Goal: Transaction & Acquisition: Purchase product/service

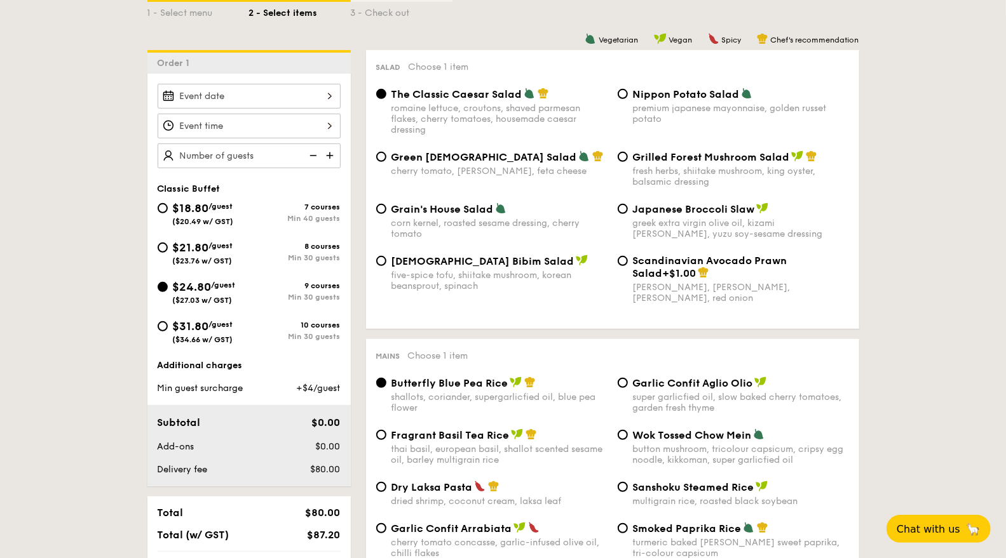
scroll to position [306, 0]
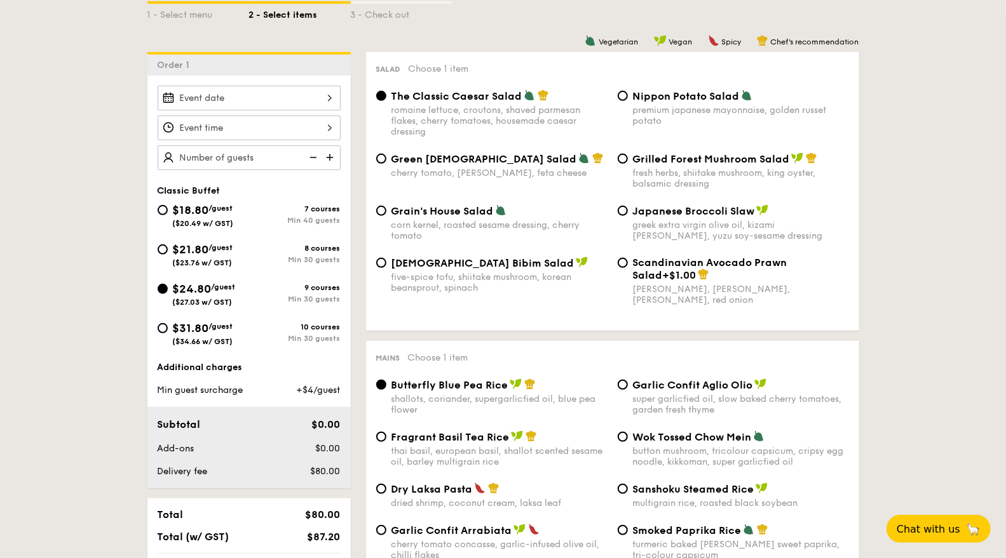
click at [317, 100] on div at bounding box center [249, 98] width 183 height 25
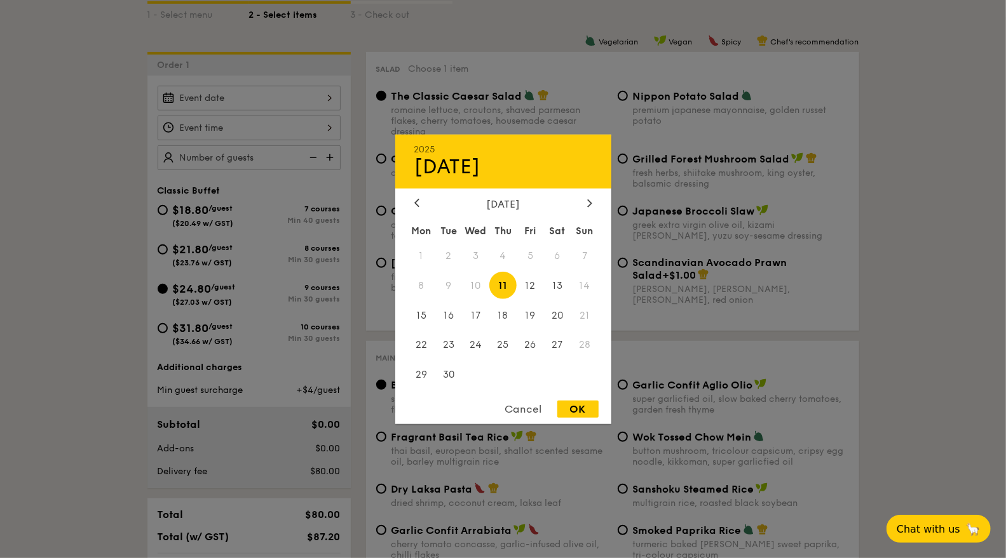
click at [558, 287] on span "13" at bounding box center [557, 285] width 27 height 27
click at [582, 408] on div "OK" at bounding box center [577, 409] width 41 height 17
type input "[DATE]"
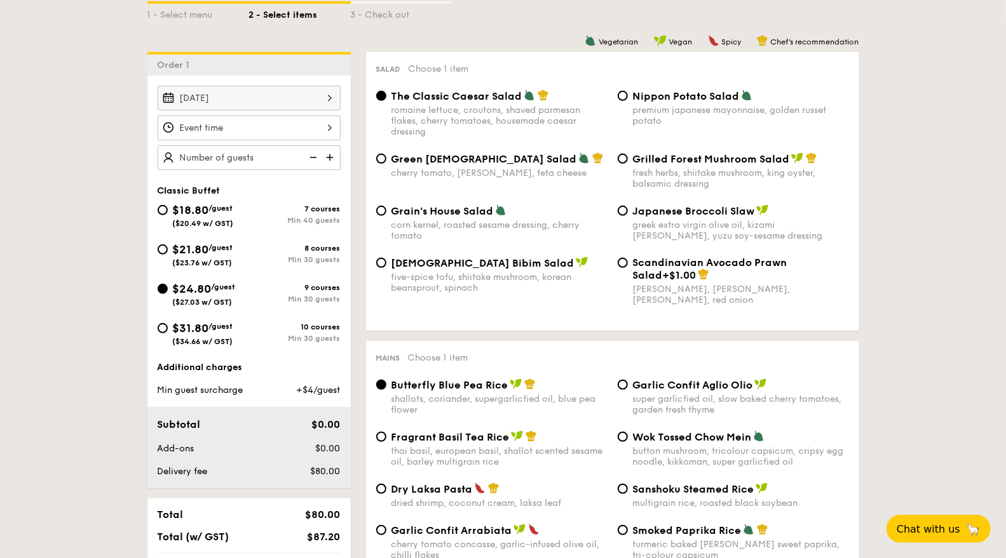
click at [316, 126] on div at bounding box center [249, 128] width 183 height 25
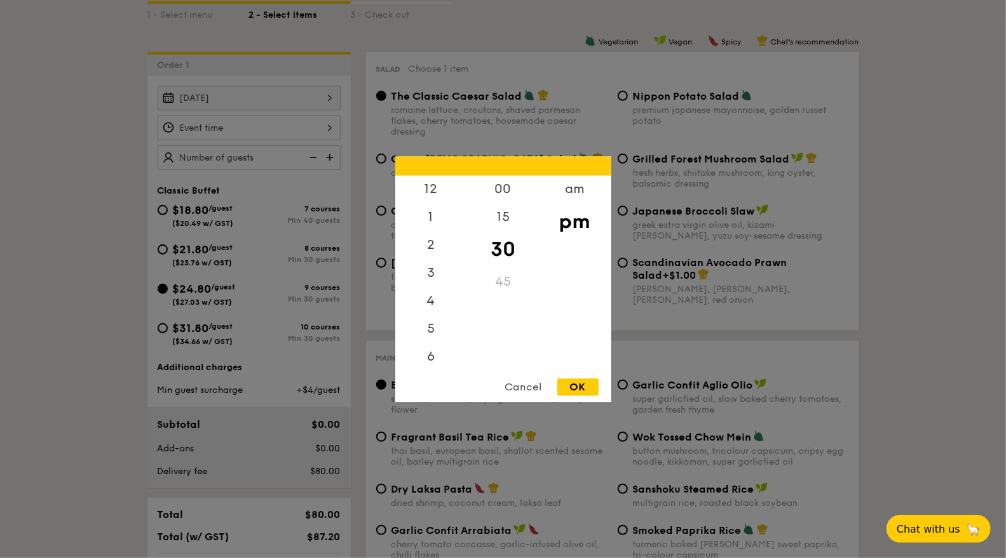
scroll to position [55, 0]
click at [433, 302] on div "6" at bounding box center [431, 302] width 72 height 28
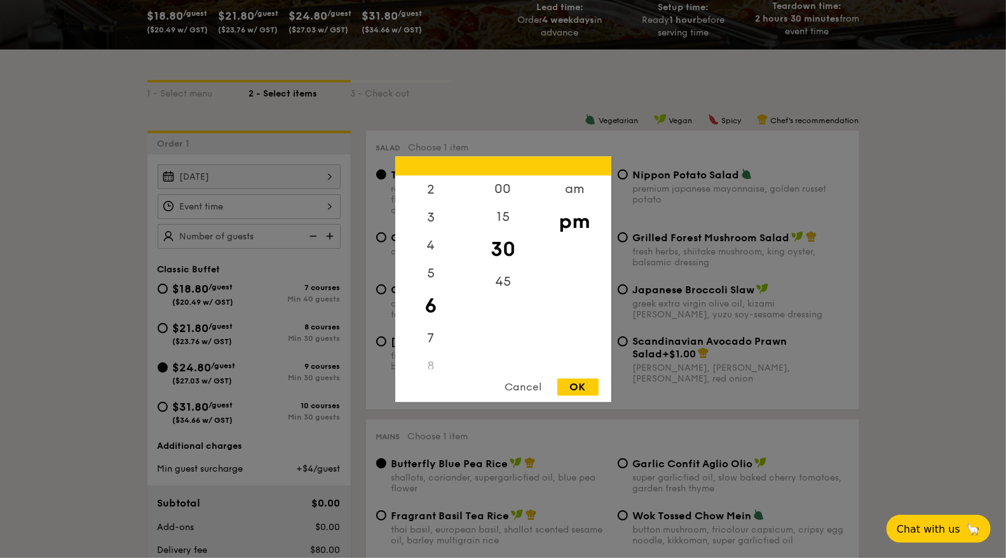
scroll to position [222, 0]
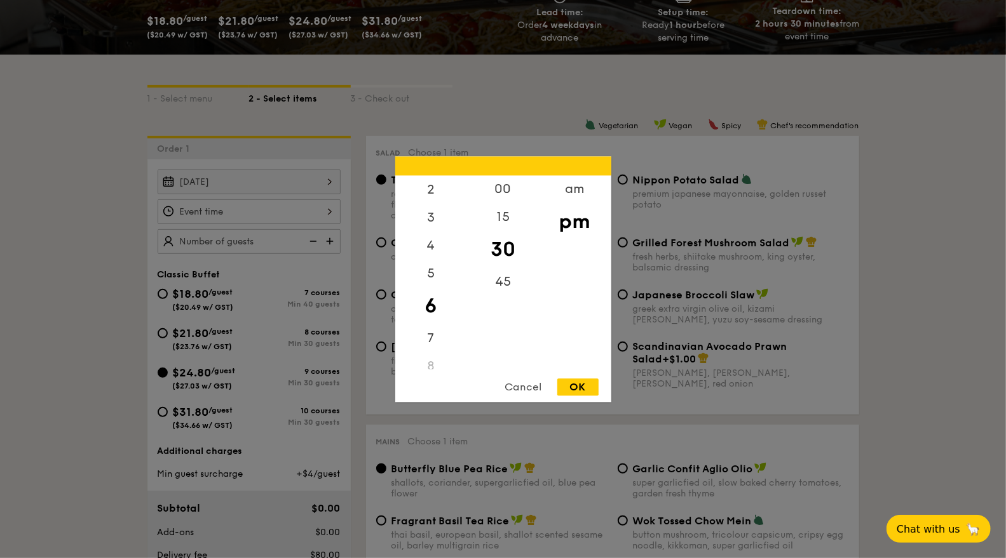
click at [505, 193] on div "00" at bounding box center [503, 189] width 72 height 28
click at [578, 384] on div "OK" at bounding box center [577, 387] width 41 height 17
type input "6:00PM"
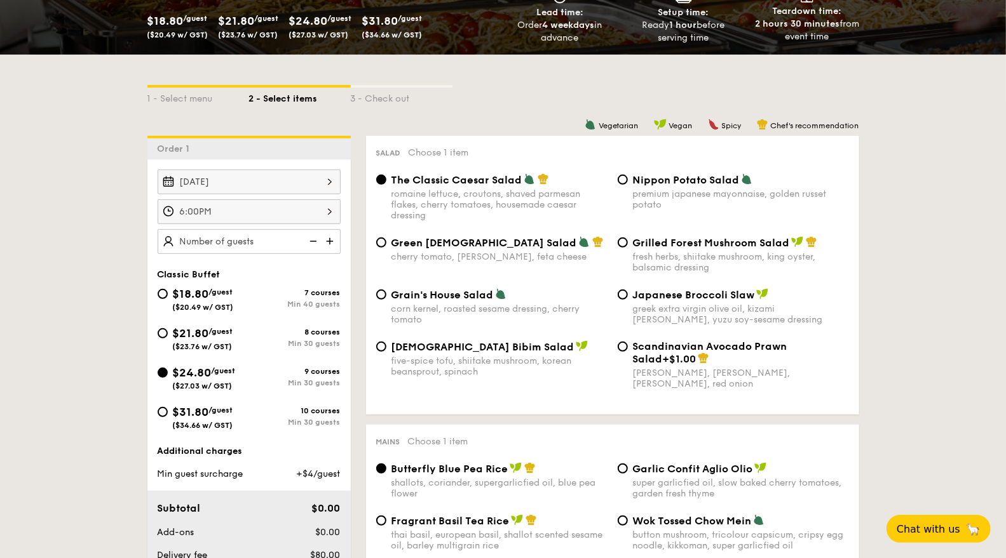
click at [319, 243] on img at bounding box center [311, 241] width 19 height 24
click at [327, 240] on img at bounding box center [330, 241] width 19 height 24
click at [332, 239] on img at bounding box center [330, 241] width 19 height 24
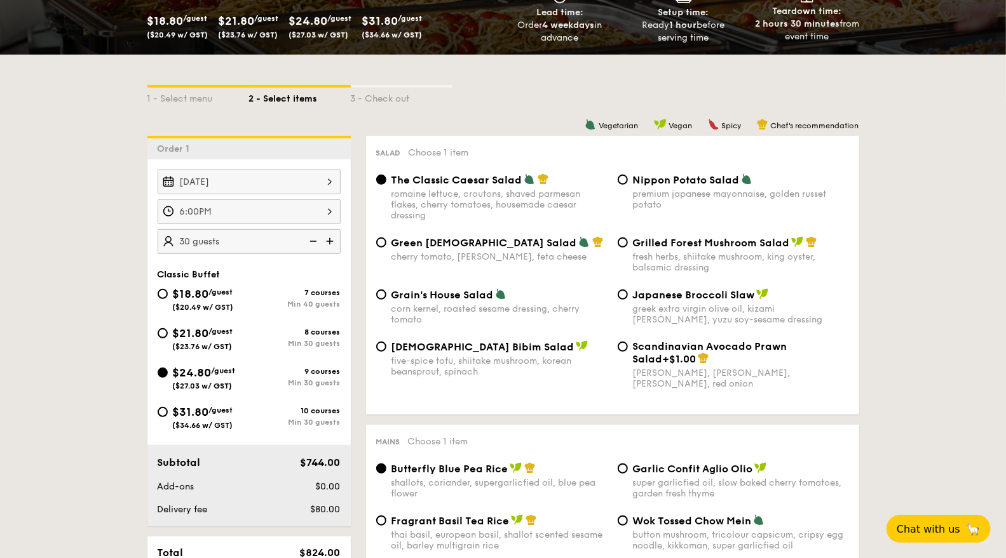
click at [336, 239] on img at bounding box center [330, 241] width 19 height 24
click at [335, 243] on img at bounding box center [330, 241] width 19 height 24
click at [336, 243] on img at bounding box center [330, 241] width 19 height 24
click at [338, 243] on img at bounding box center [330, 241] width 19 height 24
click at [335, 240] on img at bounding box center [330, 241] width 19 height 24
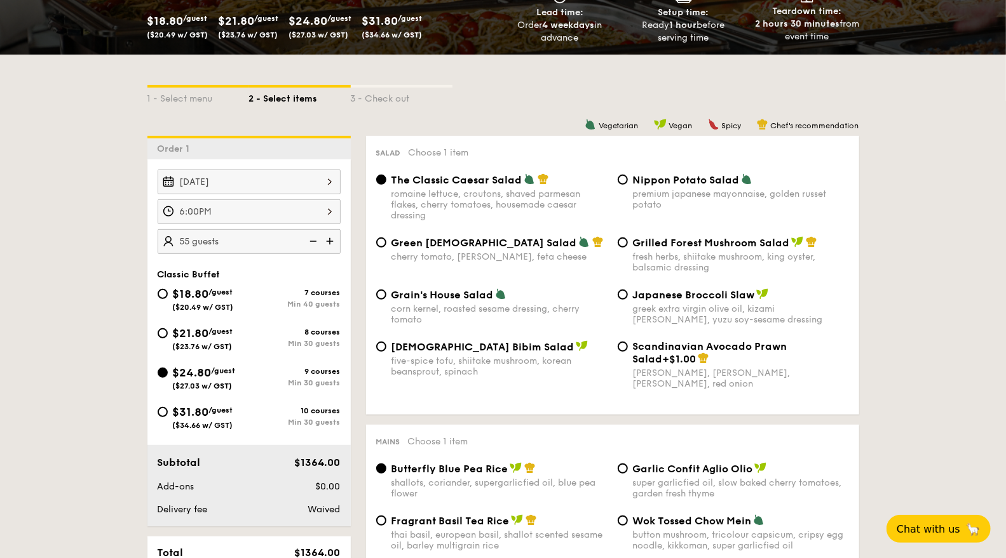
click at [335, 241] on img at bounding box center [330, 241] width 19 height 24
click at [335, 240] on img at bounding box center [330, 241] width 19 height 24
click at [337, 243] on img at bounding box center [330, 241] width 19 height 24
click at [330, 240] on img at bounding box center [330, 241] width 19 height 24
type input "75 guests"
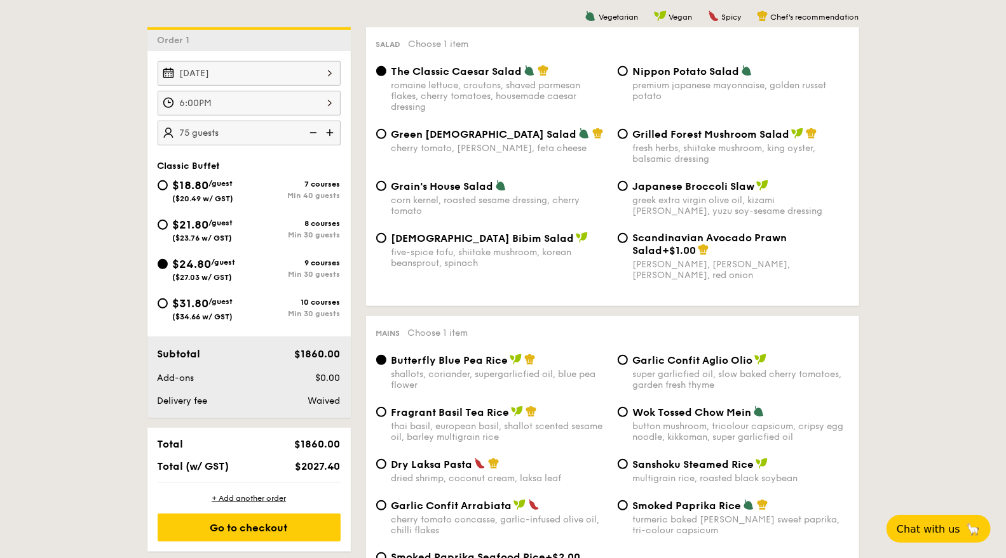
scroll to position [328, 0]
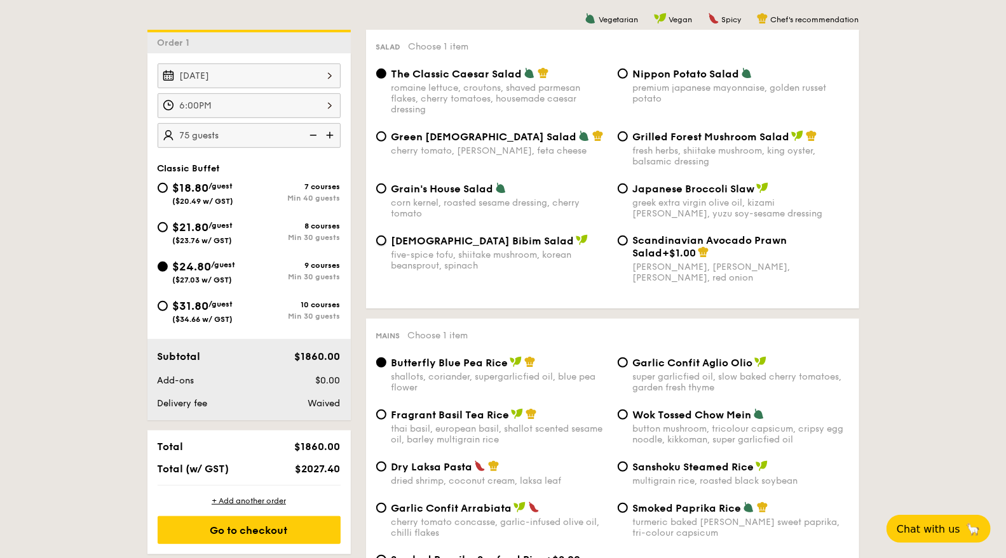
click at [381, 241] on input "Korean Bibim Salad five-spice tofu, shiitake mushroom, korean beansprout, spina…" at bounding box center [381, 241] width 10 height 10
radio input "true"
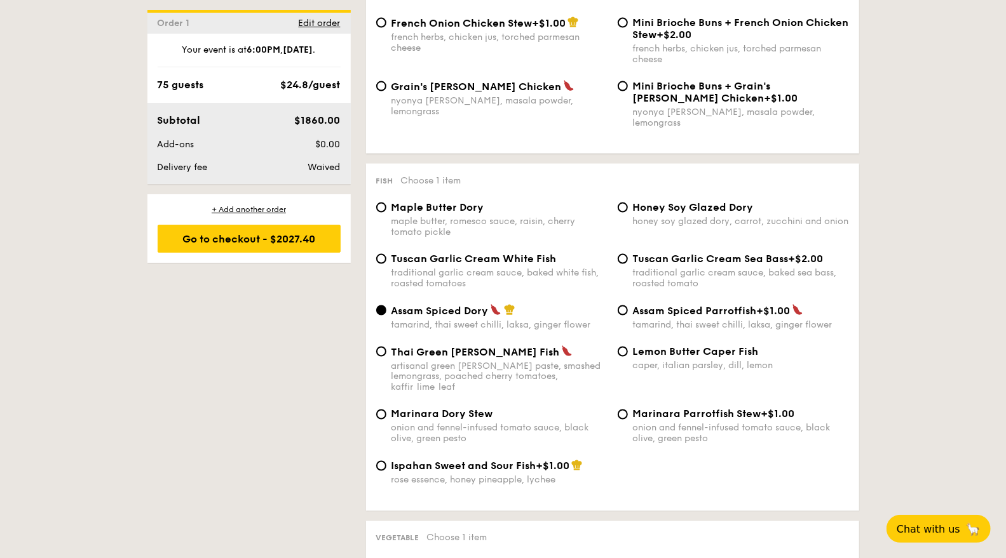
scroll to position [1132, 0]
click at [429, 267] on div "traditional garlic cream sauce, baked white fish, roasted tomatoes" at bounding box center [499, 278] width 216 height 22
click at [386, 263] on input "Tuscan Garlic Cream White Fish traditional garlic cream sauce, baked white fish…" at bounding box center [381, 259] width 10 height 10
radio input "true"
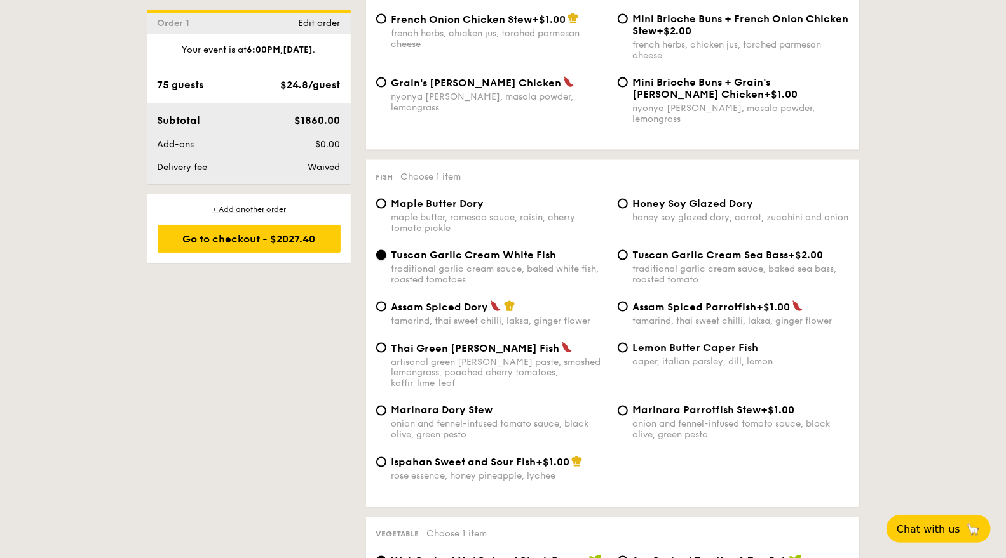
scroll to position [1129, 0]
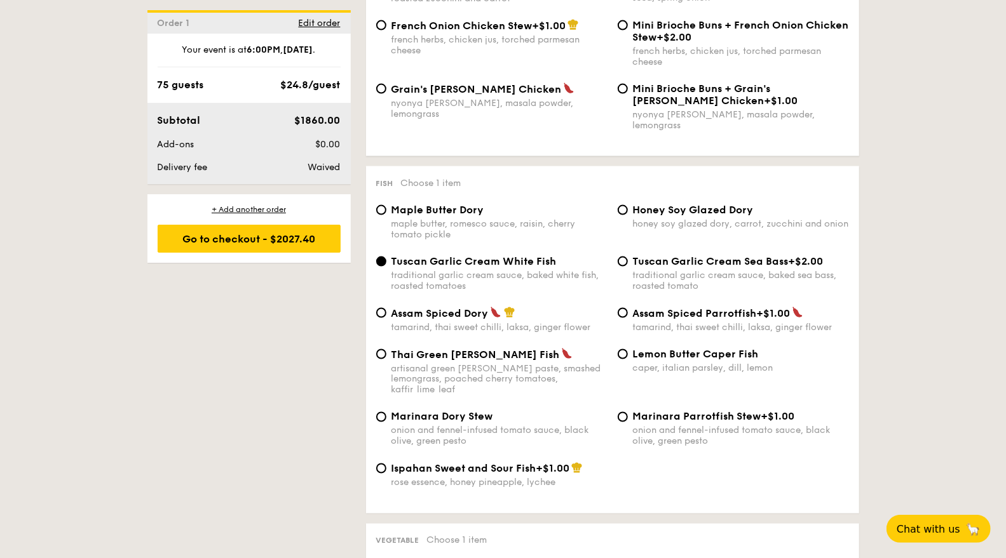
click at [458, 309] on span "Assam Spiced Dory" at bounding box center [439, 314] width 97 height 12
click at [386, 309] on input "Assam Spiced Dory tamarind, thai sweet chilli, laksa, ginger flower" at bounding box center [381, 313] width 10 height 10
radio input "true"
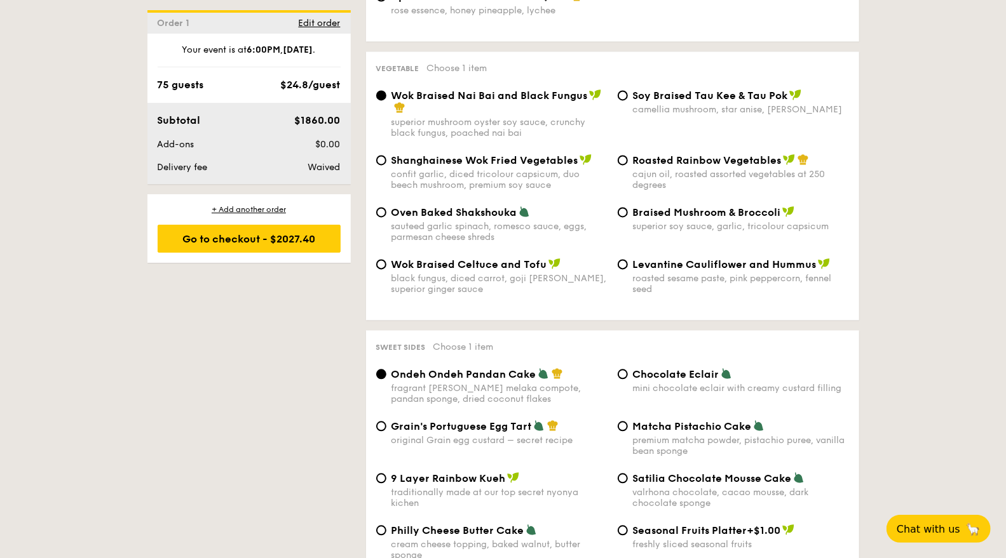
scroll to position [1601, 0]
click at [729, 154] on div "Roasted Rainbow Vegetables cajun oil, roasted assorted vegetables at 250 degrees" at bounding box center [741, 172] width 216 height 37
click at [628, 156] on input "Roasted Rainbow Vegetables cajun oil, roasted assorted vegetables at 250 degrees" at bounding box center [623, 161] width 10 height 10
radio input "true"
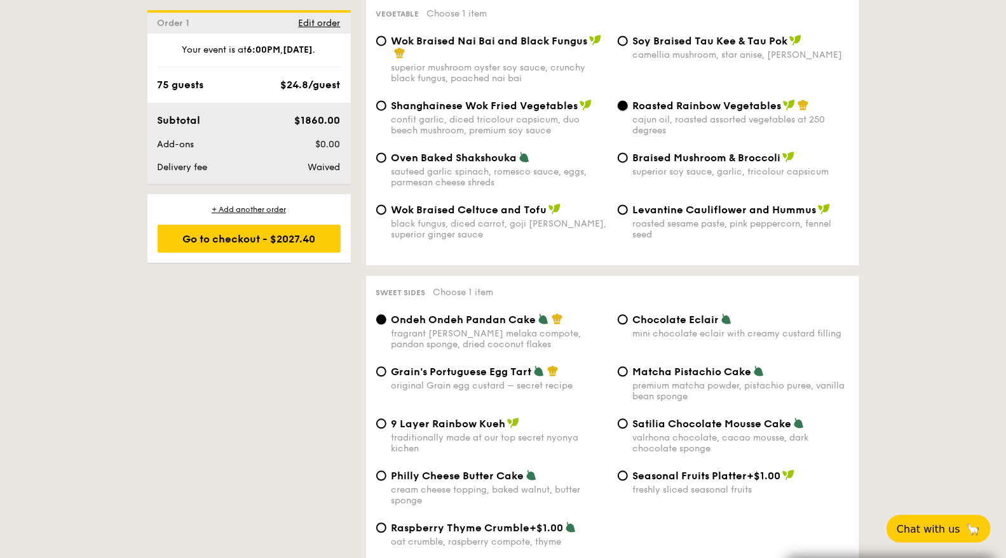
scroll to position [1659, 0]
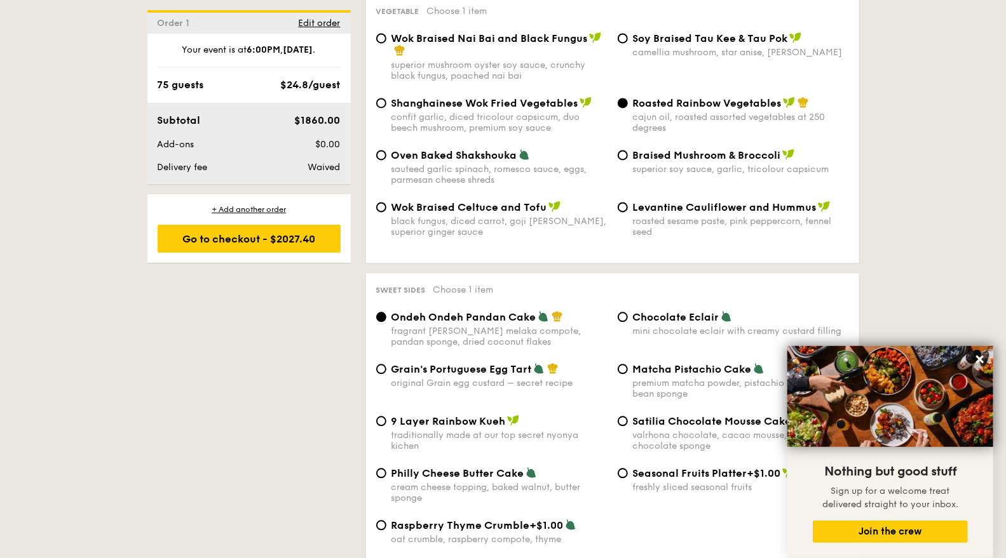
click at [980, 360] on icon at bounding box center [980, 360] width 8 height 8
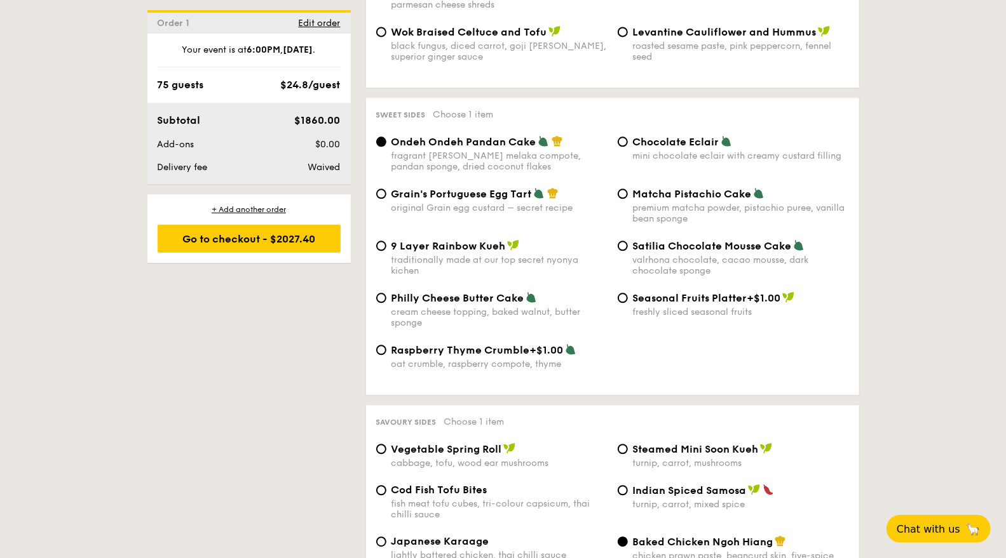
scroll to position [1835, 0]
click at [409, 187] on span "Grain's Portuguese Egg Tart" at bounding box center [461, 193] width 140 height 12
click at [386, 188] on input "Grain's Portuguese Egg Tart original Grain egg custard – secret recipe" at bounding box center [381, 193] width 10 height 10
radio input "true"
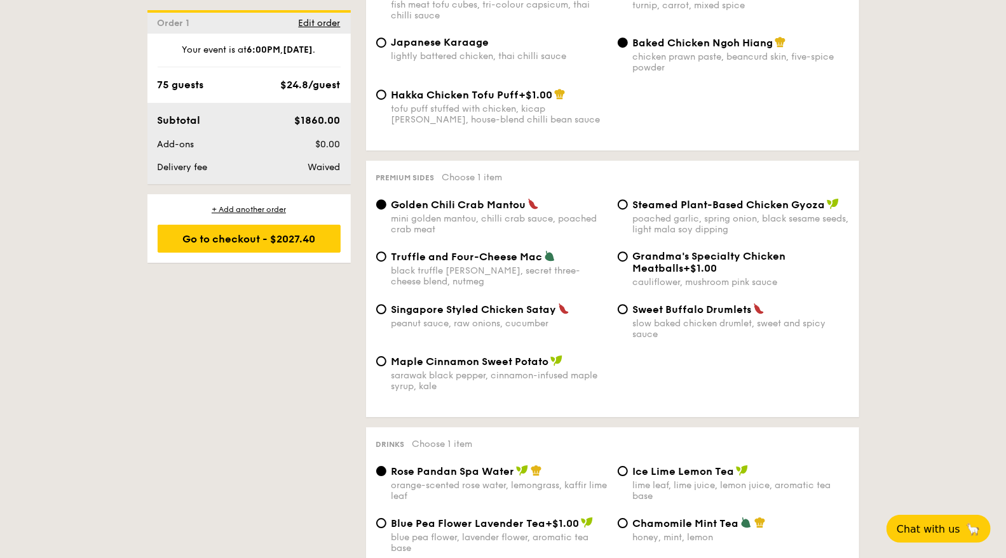
scroll to position [2329, 0]
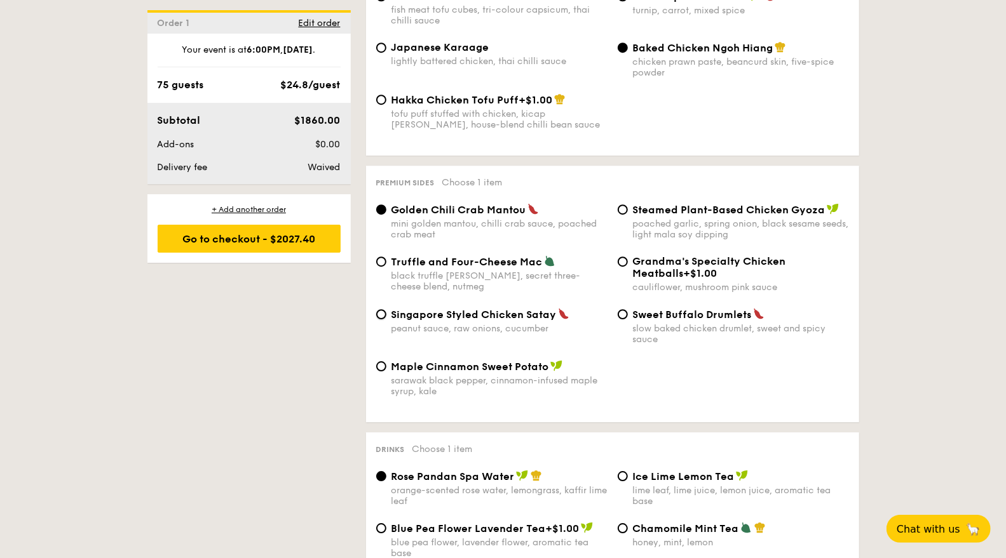
click at [383, 309] on input "Singapore Styled Chicken Satay peanut sauce, raw onions, cucumber" at bounding box center [381, 314] width 10 height 10
radio input "true"
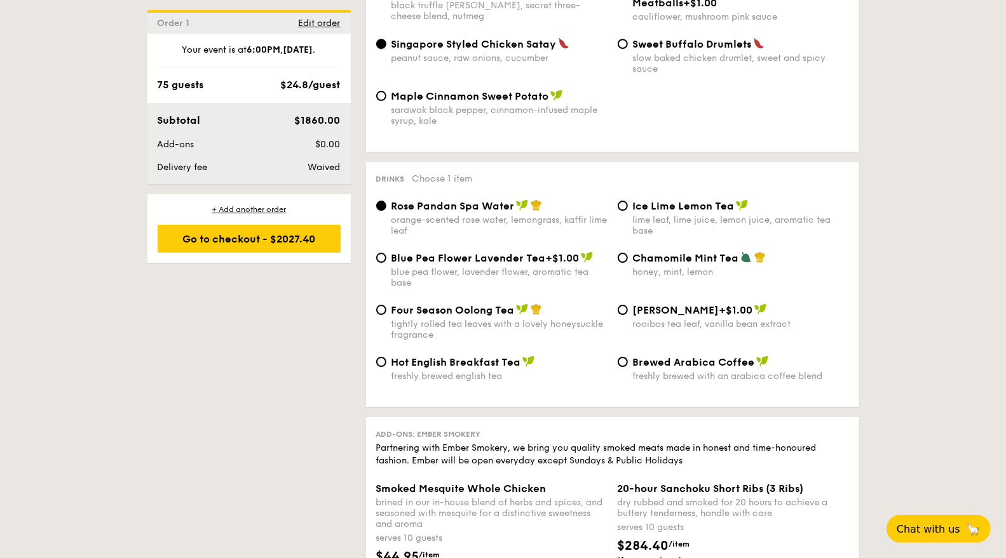
scroll to position [2599, 0]
click at [623, 201] on input "Ice Lime Lemon Tea lime leaf, lime juice, lemon juice, aromatic tea base" at bounding box center [623, 206] width 10 height 10
radio input "true"
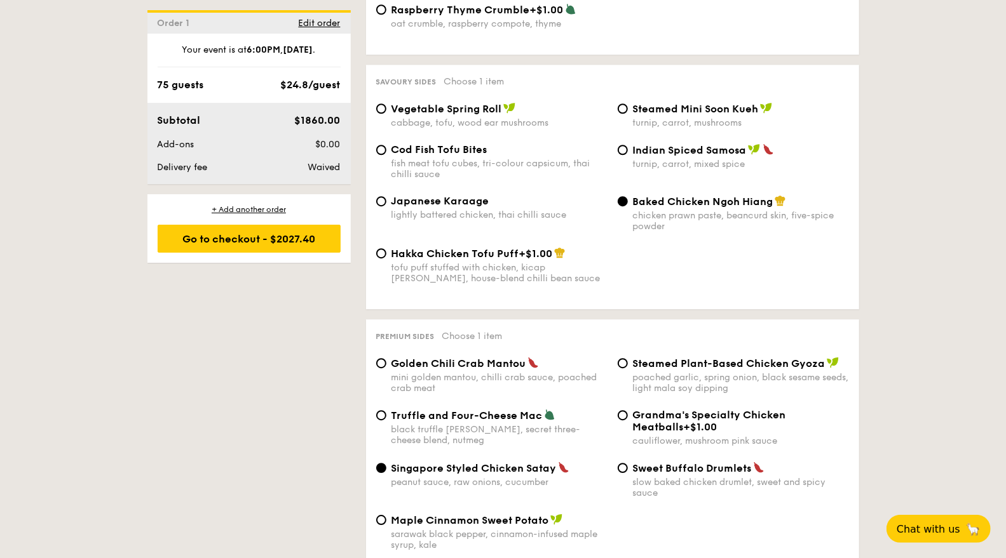
scroll to position [2174, 0]
click at [383, 169] on label "Cod Fish Tofu Bites fish meat tofu cubes, tri-colour capsicum, thai chilli sauce" at bounding box center [491, 175] width 231 height 12
click at [383, 152] on input "Cod Fish Tofu Bites fish meat tofu cubes, tri-colour capsicum, thai chilli sauce" at bounding box center [381, 151] width 10 height 10
radio input "true"
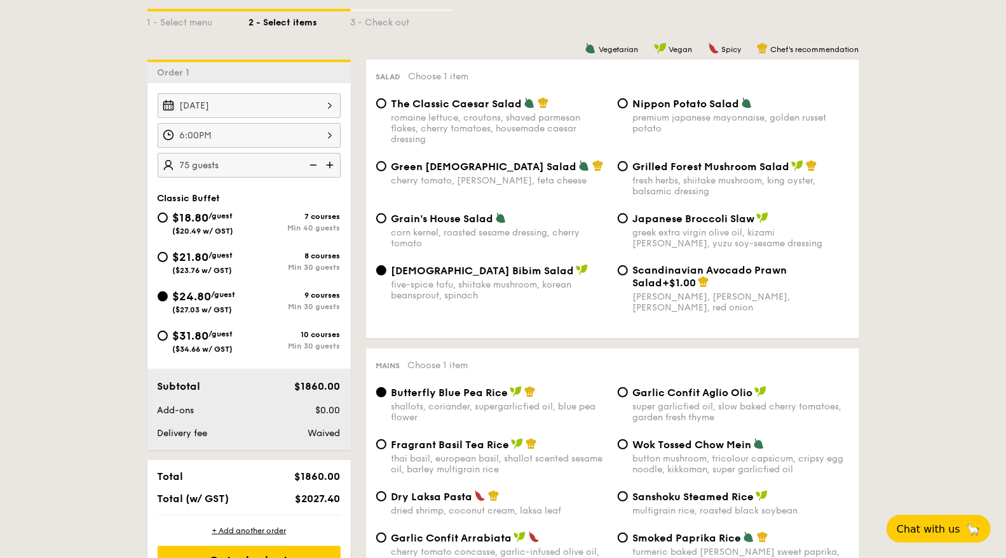
scroll to position [296, 0]
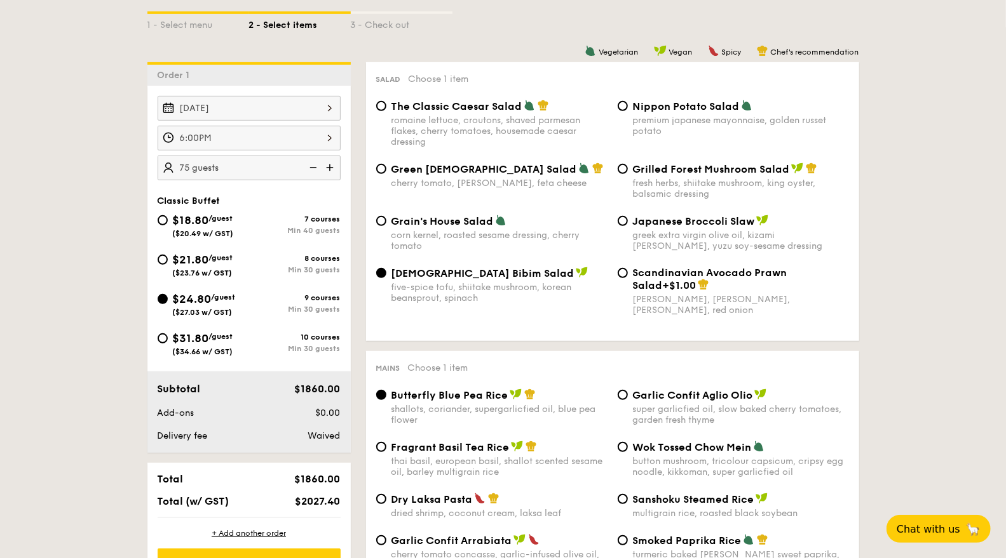
click at [312, 163] on img at bounding box center [311, 168] width 19 height 24
type input "70 guests"
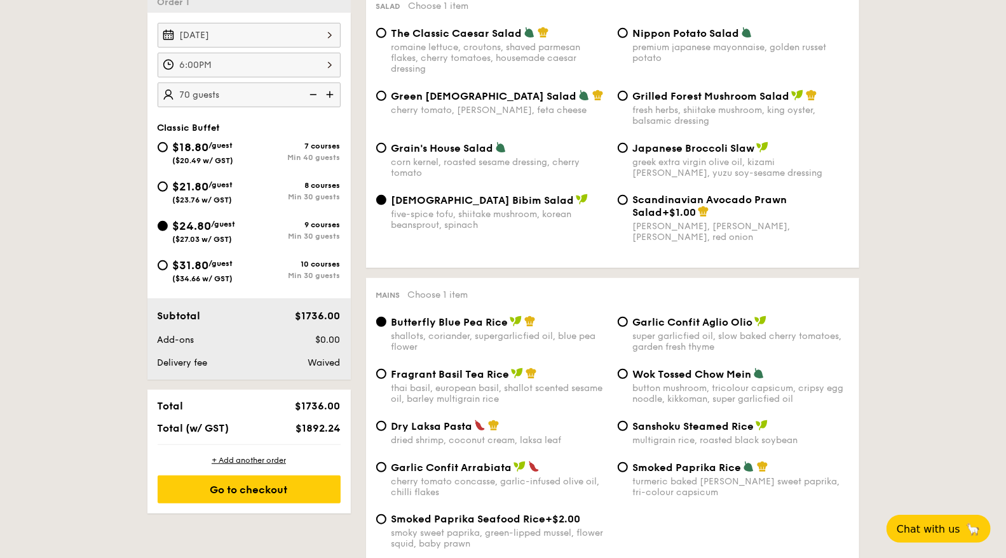
scroll to position [355, 0]
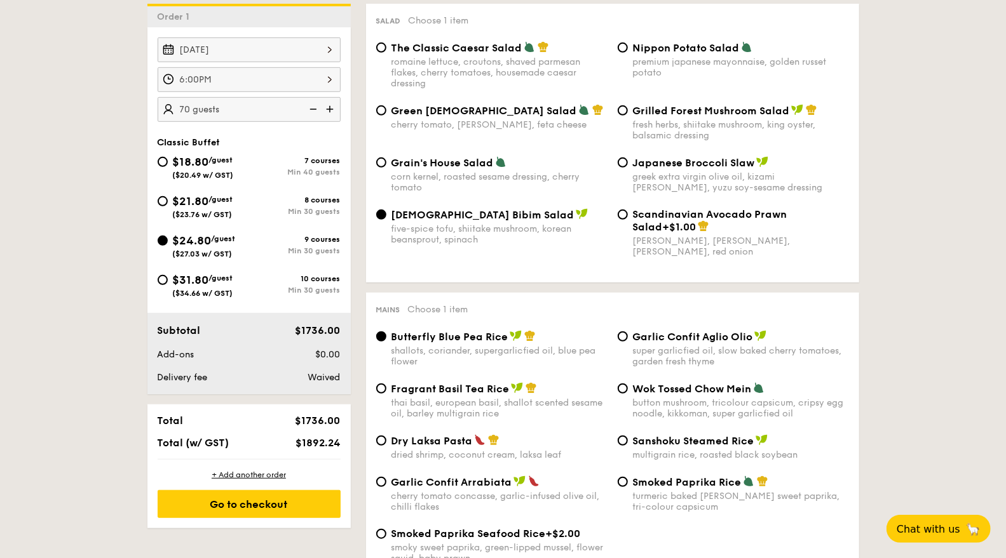
click at [173, 503] on div "Go to checkout" at bounding box center [249, 504] width 183 height 28
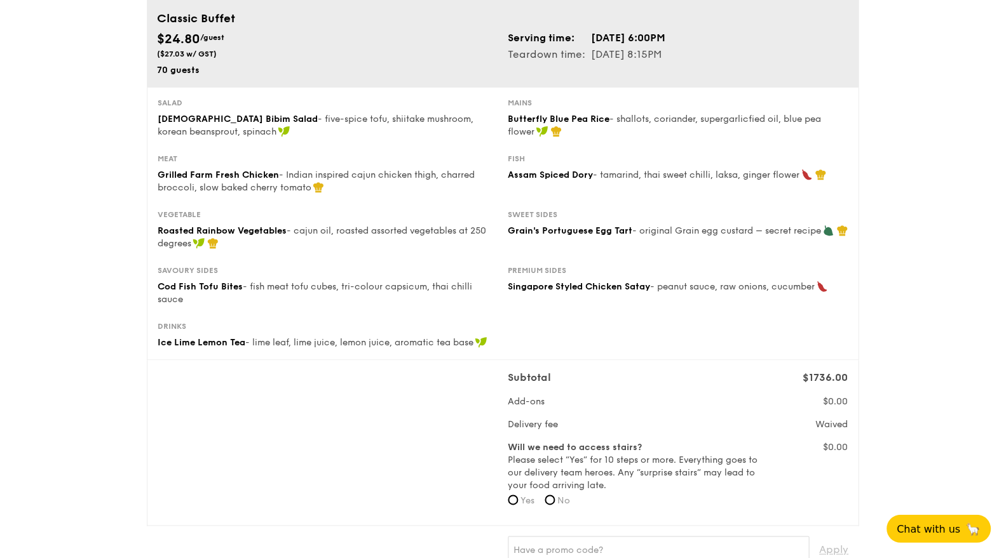
scroll to position [102, 0]
drag, startPoint x: 684, startPoint y: 327, endPoint x: 648, endPoint y: 324, distance: 35.7
click at [648, 324] on div "Drinks Ice Lime Lemon Tea - lime leaf, lime juice, lemon juice, aromatic tea ba…" at bounding box center [503, 335] width 700 height 28
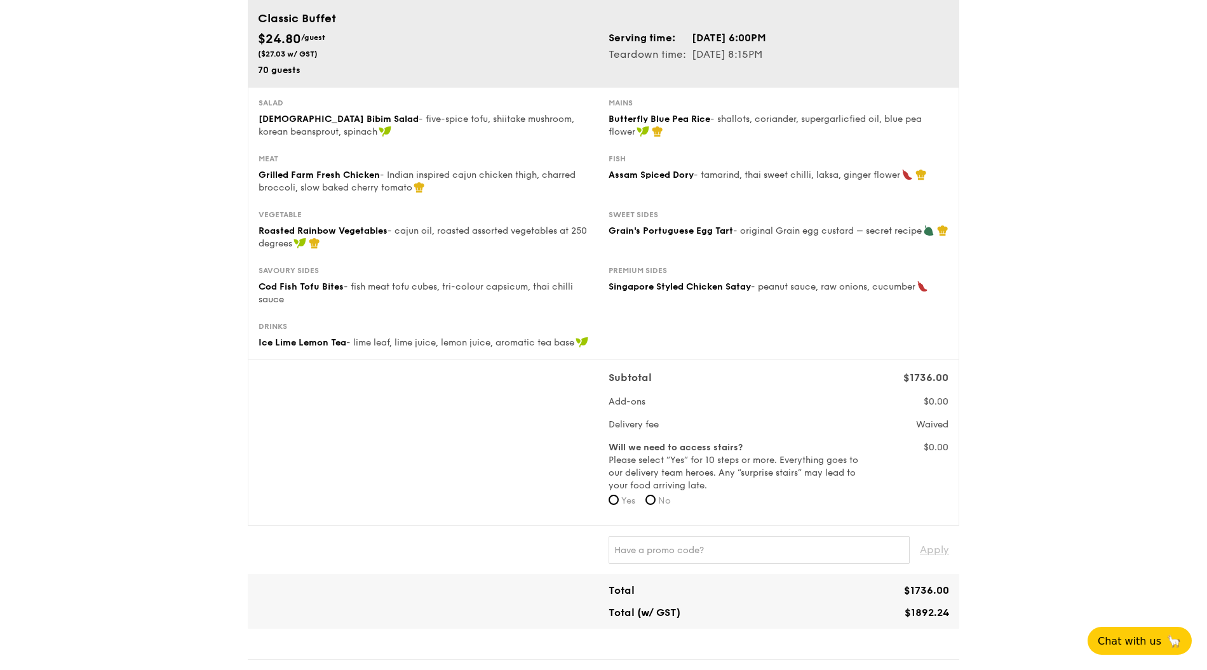
click at [1005, 243] on div "1 - Select menu 2 - Select items 3 - Check out Classic Buffet $24.80 /guest ($2…" at bounding box center [603, 631] width 1207 height 1466
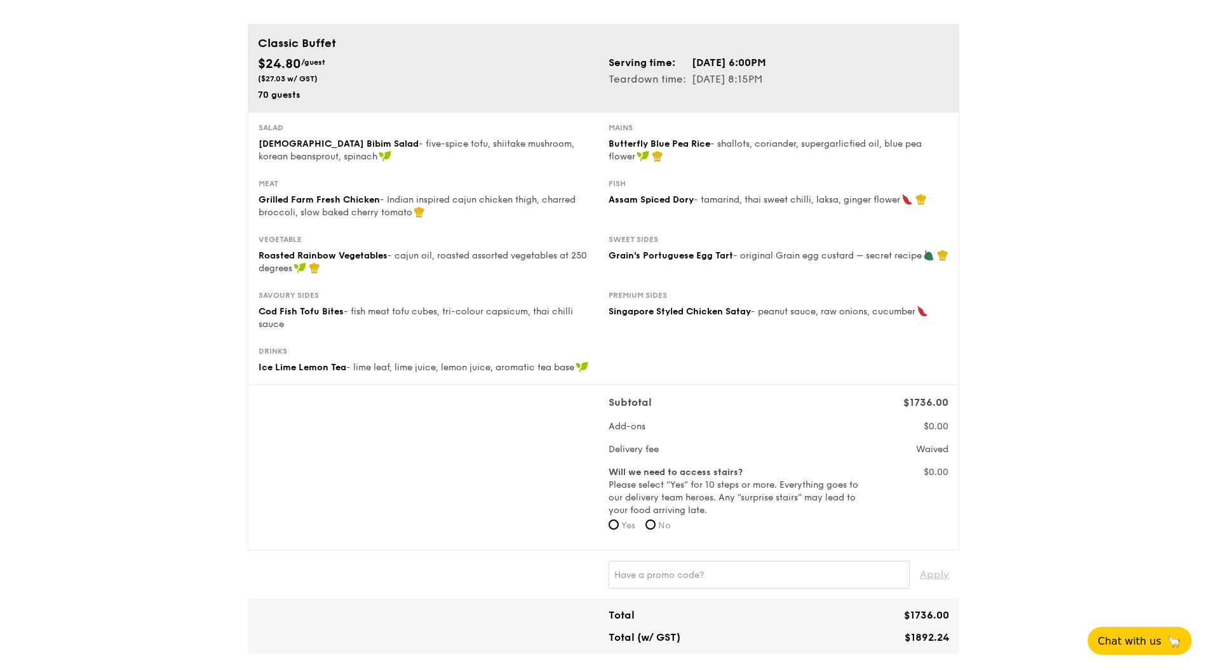
scroll to position [78, 0]
